Goal: Navigation & Orientation: Go to known website

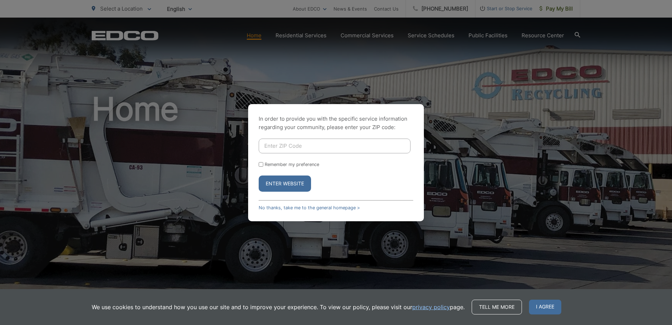
click at [351, 204] on div "In order to provide you with the specific service information regarding your co…" at bounding box center [336, 162] width 176 height 117
click at [306, 145] on input "Enter ZIP Code" at bounding box center [335, 145] width 152 height 15
type input "sable springs, ca"
click at [259, 175] on button "Enter Website" at bounding box center [285, 183] width 52 height 16
click at [299, 178] on button "Enter Website" at bounding box center [285, 183] width 52 height 16
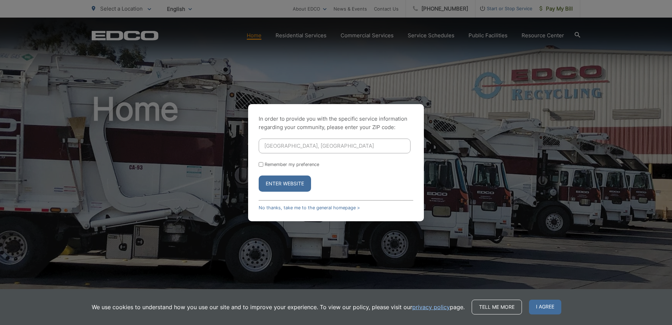
click at [275, 205] on link "No thanks, take me to the general homepage >" at bounding box center [309, 207] width 101 height 5
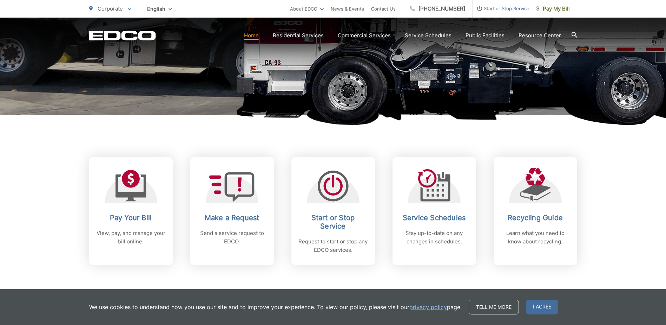
scroll to position [199, 0]
